Goal: Participate in discussion

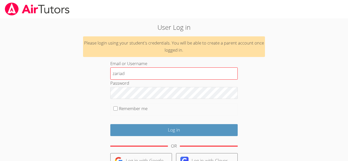
type input "zariad"
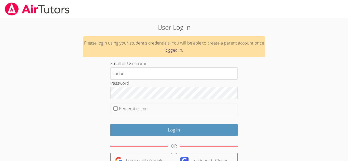
click at [119, 109] on label "Remember me" at bounding box center [133, 109] width 29 height 6
click at [118, 109] on input "Remember me" at bounding box center [115, 108] width 4 height 4
checkbox input "true"
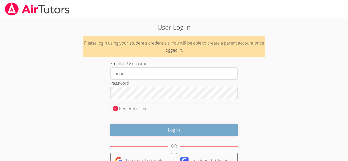
click at [160, 131] on input "Log in" at bounding box center [173, 130] width 127 height 12
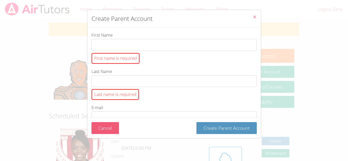
click at [111, 126] on button "Cancel" at bounding box center [105, 128] width 28 height 12
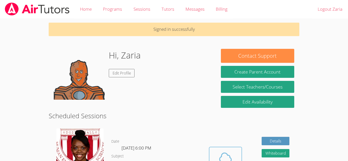
click at [225, 153] on icon at bounding box center [226, 157] width 12 height 9
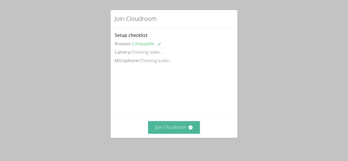
click at [174, 129] on button "Join Cloudroom" at bounding box center [174, 127] width 52 height 12
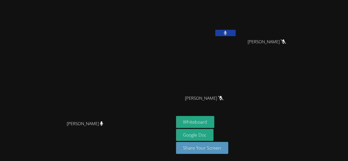
click at [227, 35] on icon at bounding box center [225, 33] width 3 height 4
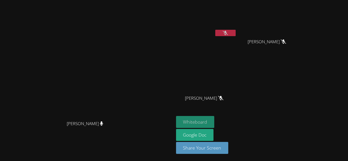
click at [214, 120] on button "Whiteboard" at bounding box center [195, 122] width 38 height 12
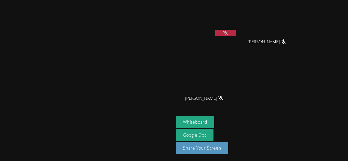
click at [236, 32] on button at bounding box center [225, 33] width 20 height 6
click at [236, 33] on button at bounding box center [225, 33] width 20 height 6
click at [228, 32] on icon at bounding box center [225, 33] width 5 height 4
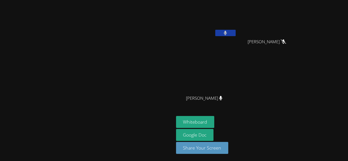
click at [227, 32] on icon at bounding box center [225, 33] width 3 height 4
click at [228, 34] on icon at bounding box center [225, 33] width 5 height 4
click at [227, 31] on icon at bounding box center [225, 33] width 3 height 4
click at [228, 34] on icon at bounding box center [225, 33] width 5 height 4
click at [227, 34] on icon at bounding box center [225, 33] width 3 height 4
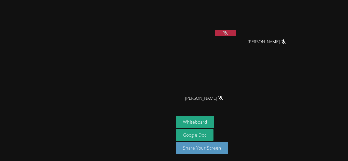
click at [236, 34] on button at bounding box center [225, 33] width 20 height 6
click at [236, 35] on button at bounding box center [225, 33] width 20 height 6
click at [228, 34] on icon at bounding box center [225, 33] width 5 height 4
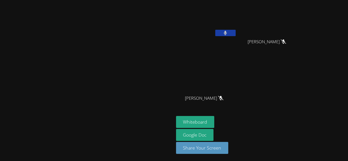
click at [227, 31] on icon at bounding box center [225, 33] width 3 height 4
click at [228, 34] on icon at bounding box center [225, 33] width 5 height 4
click at [227, 34] on icon at bounding box center [225, 33] width 3 height 4
click at [236, 34] on button at bounding box center [225, 33] width 20 height 6
click at [236, 33] on button at bounding box center [225, 33] width 20 height 6
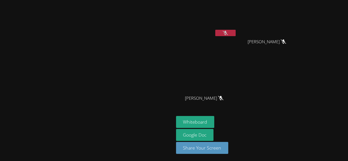
click at [236, 32] on button at bounding box center [225, 33] width 20 height 6
click at [228, 31] on icon at bounding box center [225, 33] width 5 height 4
click at [227, 32] on icon at bounding box center [225, 33] width 3 height 4
click at [236, 32] on button at bounding box center [225, 33] width 20 height 6
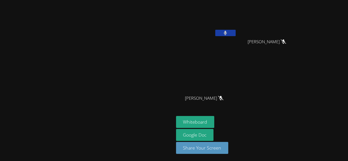
click at [236, 33] on button at bounding box center [225, 33] width 20 height 6
click at [228, 34] on icon at bounding box center [225, 33] width 5 height 4
click at [236, 33] on button at bounding box center [225, 33] width 20 height 6
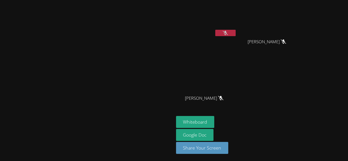
click at [228, 34] on icon at bounding box center [225, 33] width 5 height 4
click at [227, 34] on icon at bounding box center [225, 33] width 3 height 4
click at [236, 36] on button at bounding box center [225, 33] width 20 height 6
click at [236, 35] on button at bounding box center [225, 33] width 20 height 6
click at [228, 33] on icon at bounding box center [225, 33] width 5 height 4
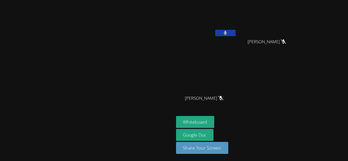
click at [227, 33] on icon at bounding box center [225, 33] width 3 height 4
click at [228, 34] on icon at bounding box center [225, 33] width 5 height 4
click at [227, 34] on icon at bounding box center [225, 33] width 3 height 4
click at [228, 32] on icon at bounding box center [225, 33] width 5 height 4
click at [227, 32] on icon at bounding box center [225, 33] width 3 height 4
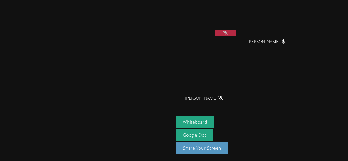
click at [236, 33] on button at bounding box center [225, 33] width 20 height 6
click at [228, 31] on icon at bounding box center [225, 33] width 5 height 4
click at [236, 32] on button at bounding box center [225, 33] width 20 height 6
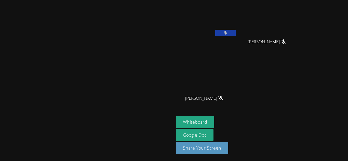
click at [236, 34] on button at bounding box center [225, 33] width 20 height 6
click at [228, 33] on icon at bounding box center [225, 33] width 5 height 4
click at [227, 34] on icon at bounding box center [225, 33] width 3 height 4
click at [236, 33] on button at bounding box center [225, 33] width 20 height 6
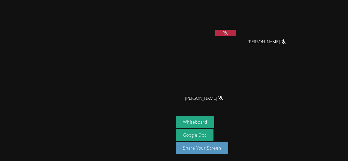
click at [228, 33] on icon at bounding box center [225, 33] width 5 height 4
click at [227, 33] on icon at bounding box center [225, 33] width 3 height 4
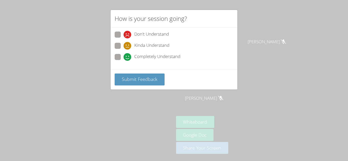
click at [124, 61] on span at bounding box center [124, 61] width 0 height 0
click at [124, 58] on input "Completely Understand" at bounding box center [126, 56] width 4 height 4
radio input "true"
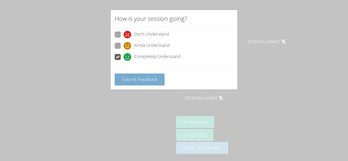
click at [126, 77] on span "Submit Feedback" at bounding box center [140, 79] width 36 height 6
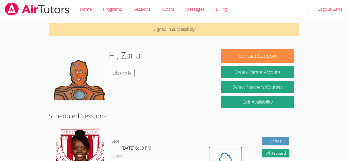
click at [202, 90] on div "Hi, Zaria Edit Profile" at bounding box center [132, 74] width 157 height 51
